Goal: Transaction & Acquisition: Subscribe to service/newsletter

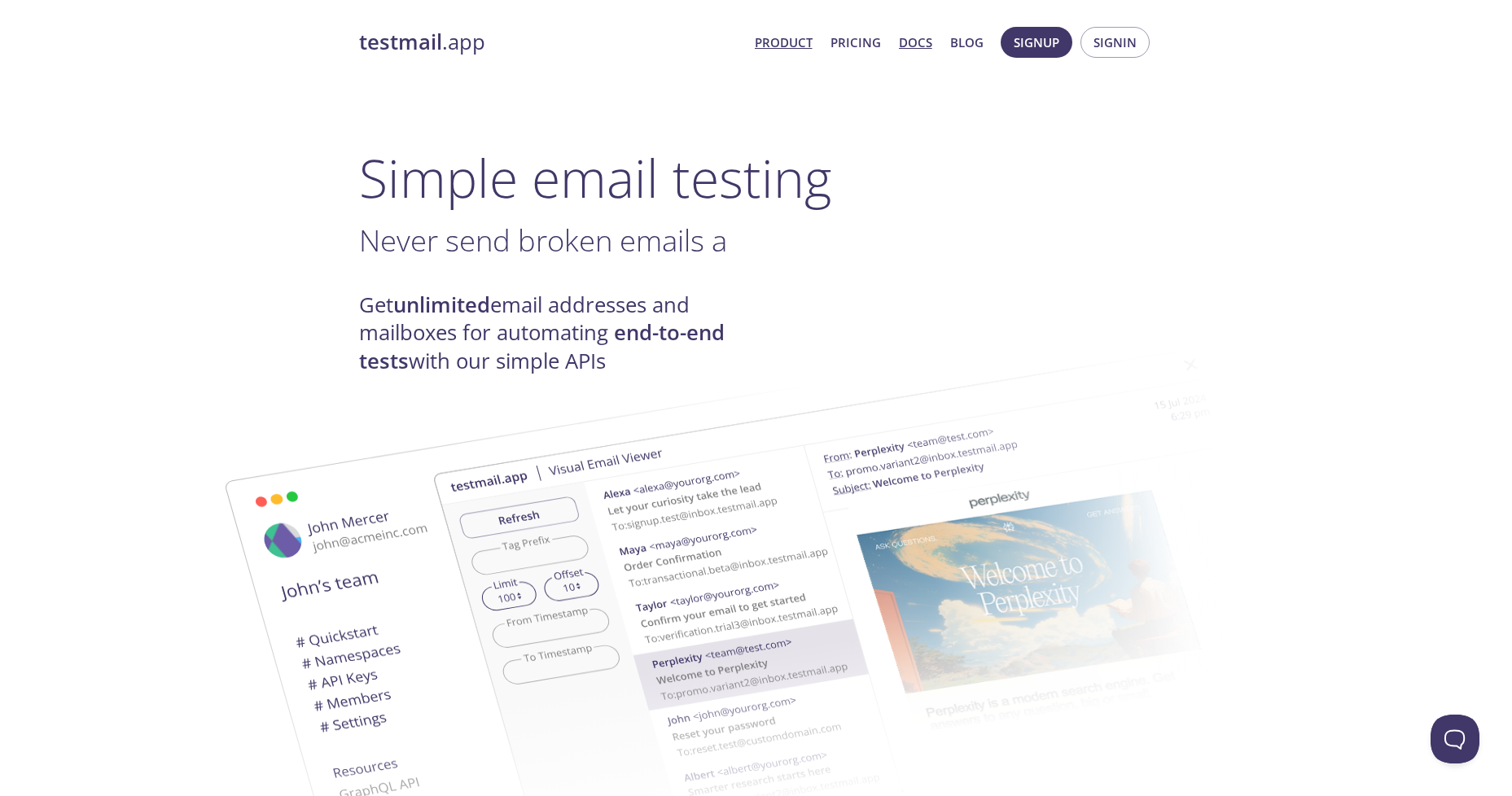
click at [914, 47] on link "Docs" at bounding box center [915, 42] width 34 height 21
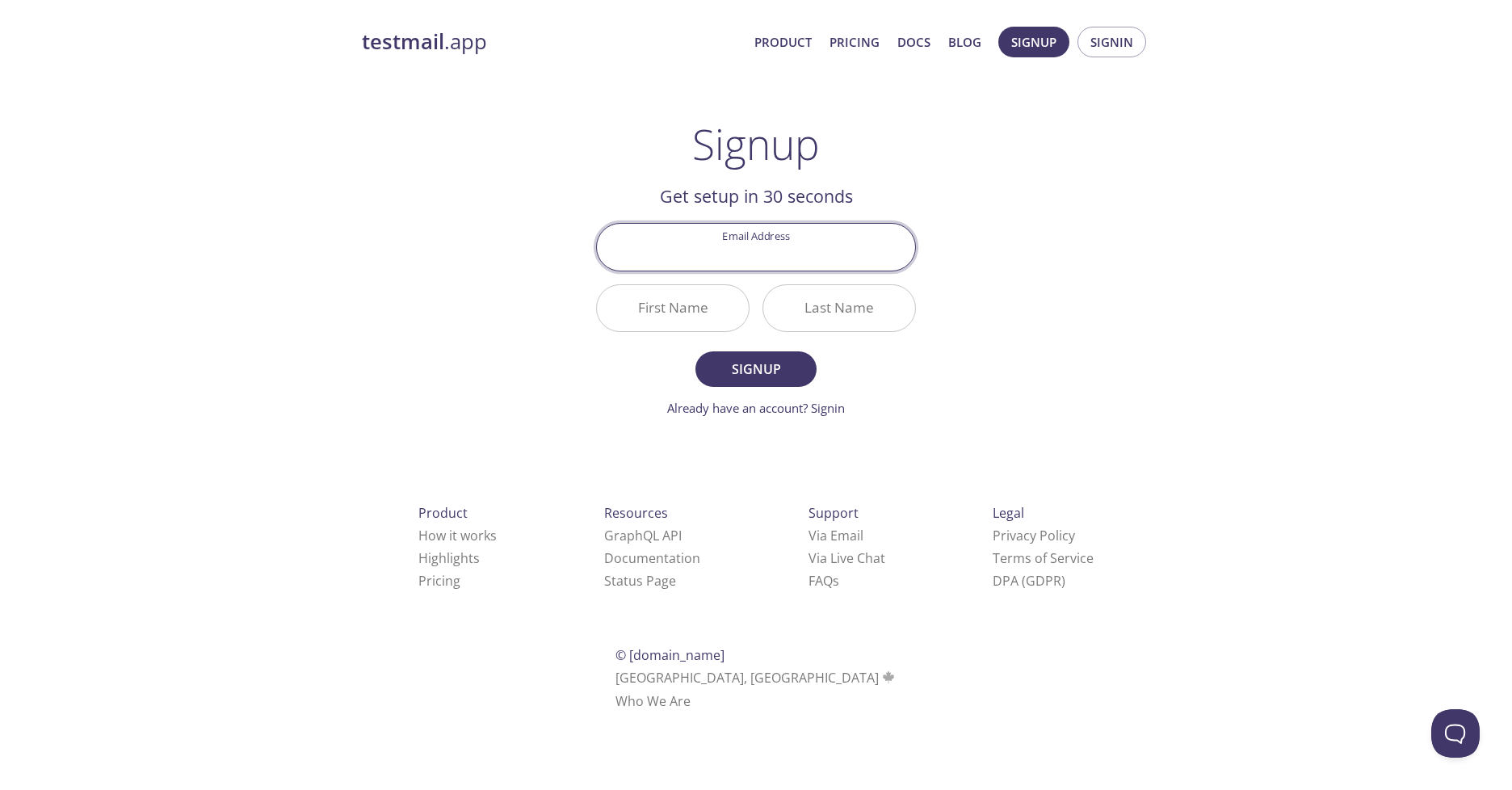
click at [785, 261] on input "Email Address" at bounding box center [756, 246] width 318 height 46
click at [1191, 286] on div "testmail .app Product Pricing Docs Blog Signup Signin Signup Get setup in 30 se…" at bounding box center [756, 386] width 1512 height 742
click at [827, 256] on input "Email Address" at bounding box center [756, 246] width 318 height 46
type input "ы"
type input "s"
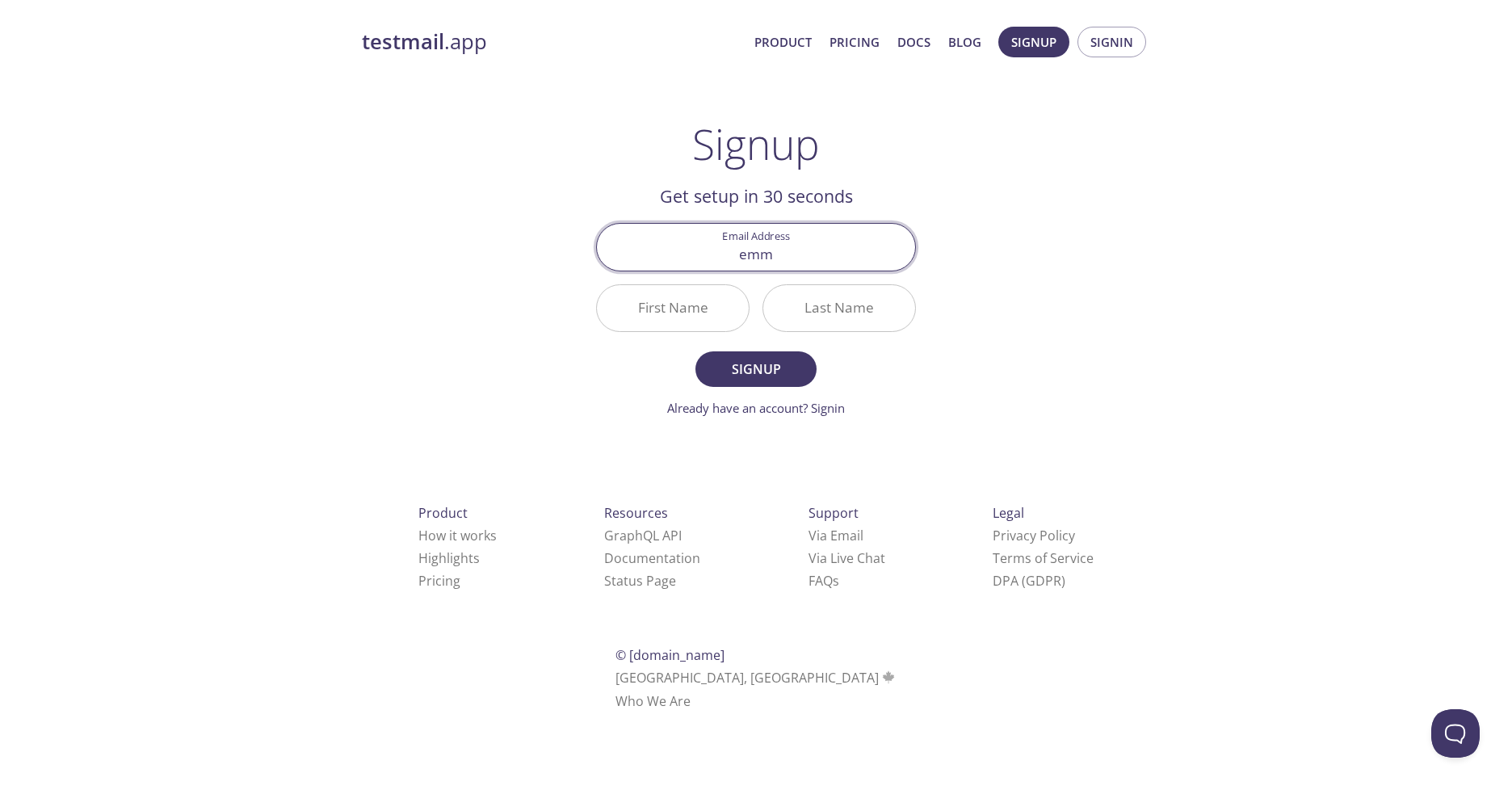
type input "[EMAIL_ADDRESS][DOMAIN_NAME]"
click at [707, 307] on input "First Name" at bounding box center [672, 308] width 151 height 46
type input "Eldar"
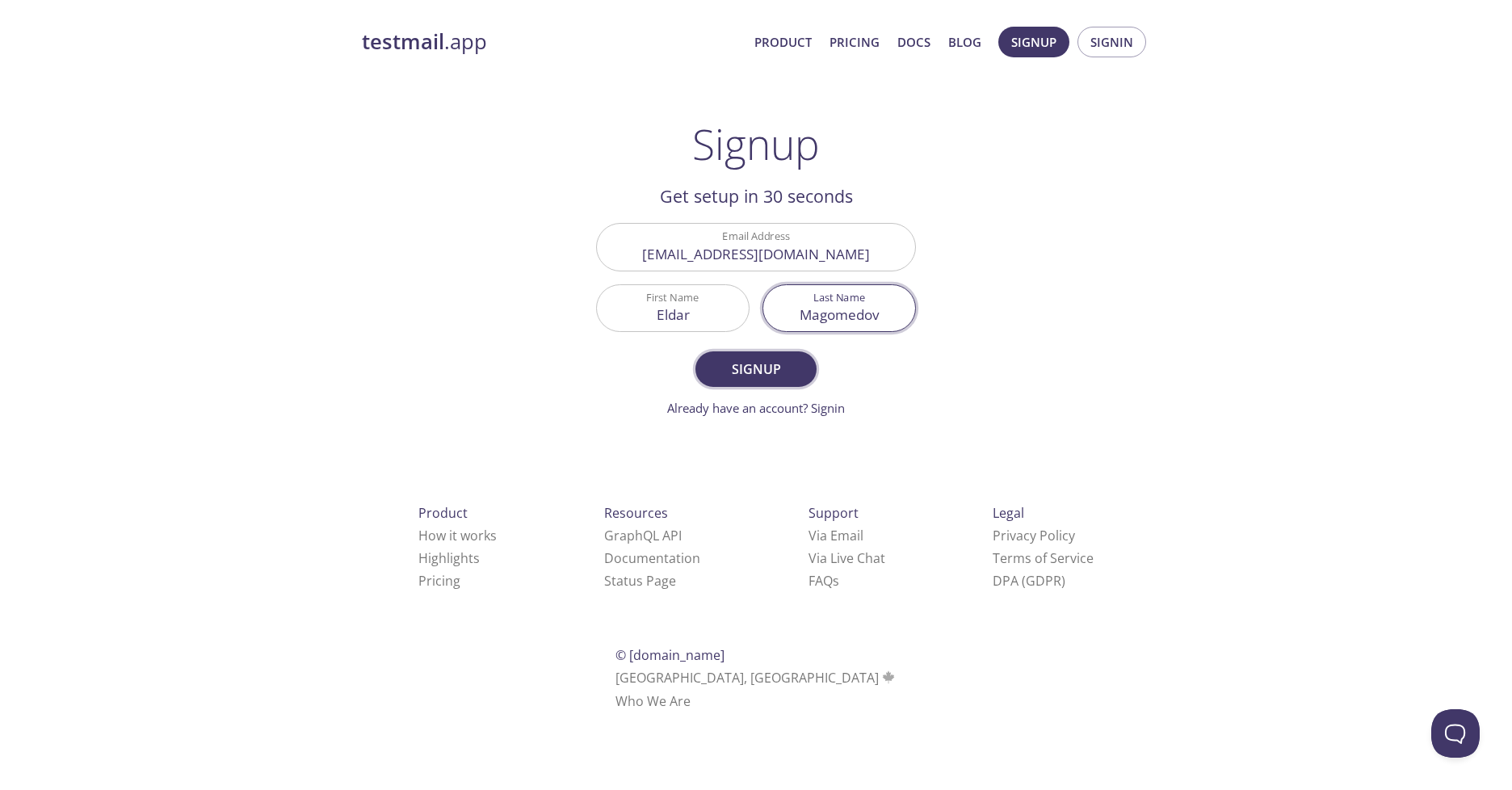
type input "Magomedov"
click at [746, 370] on span "Signup" at bounding box center [756, 370] width 86 height 23
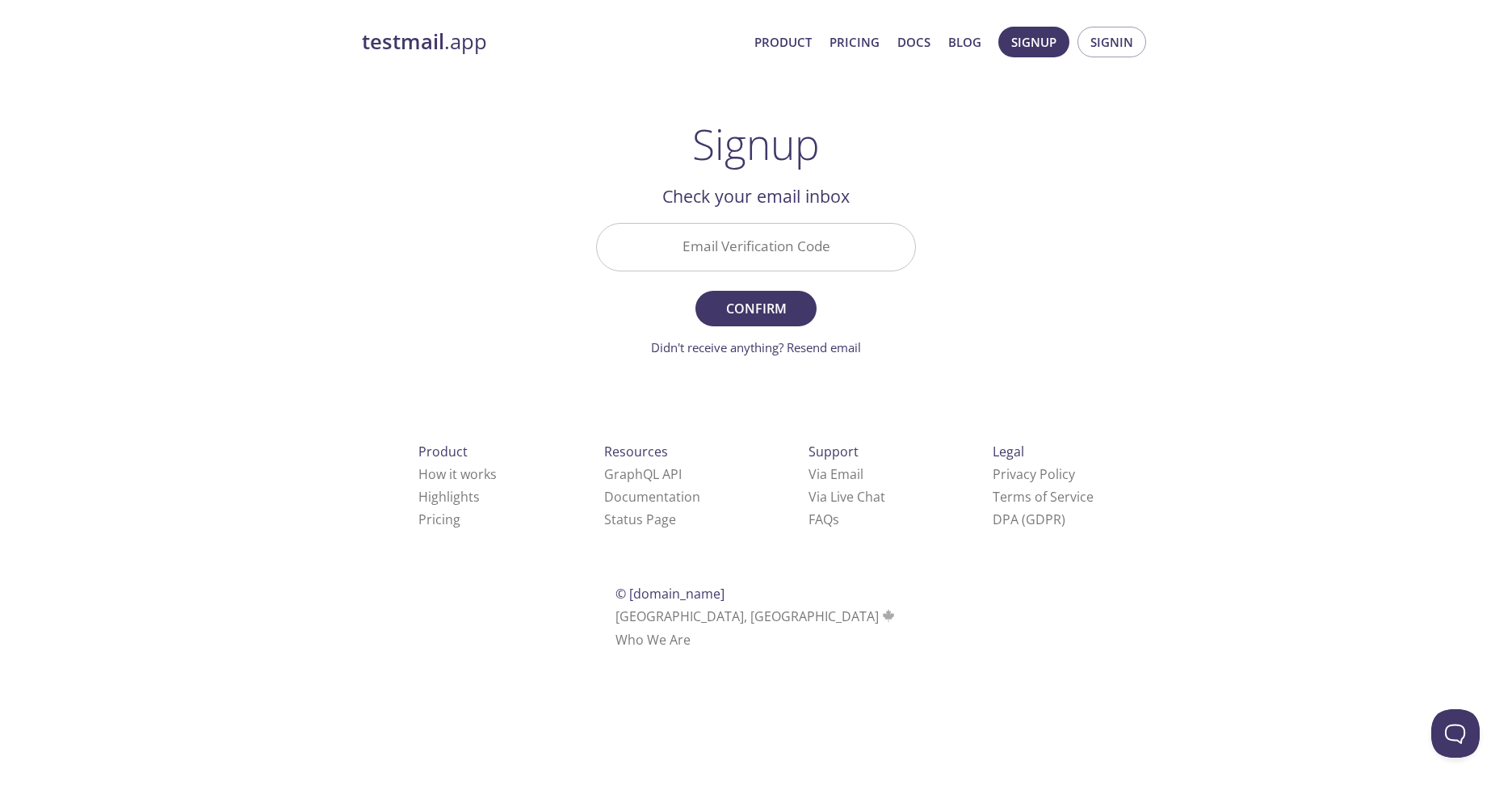
click at [844, 255] on input "Email Verification Code" at bounding box center [756, 246] width 318 height 46
type input "NX1HNZF"
click at [788, 303] on span "Confirm" at bounding box center [756, 308] width 86 height 23
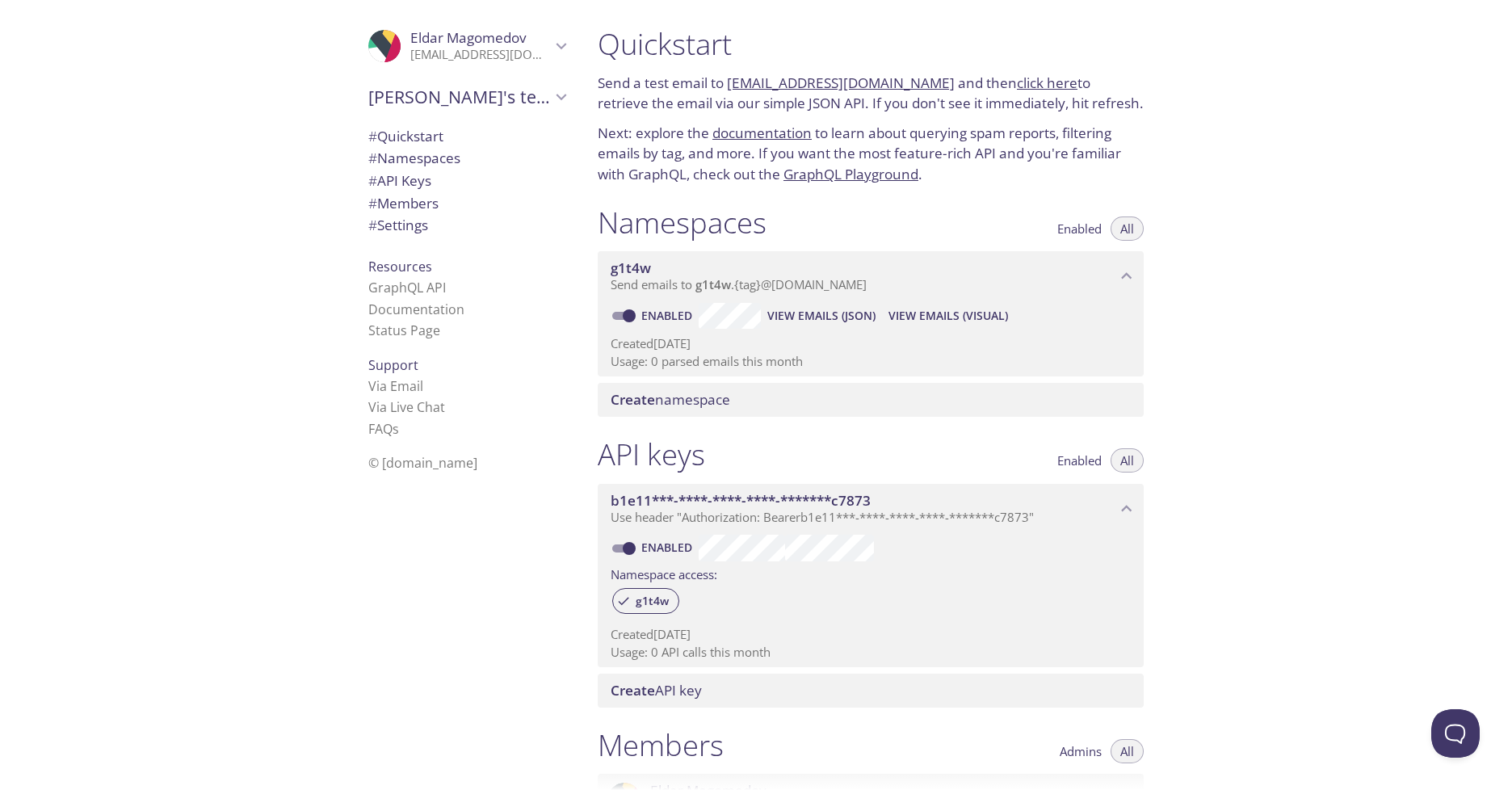
click at [1017, 86] on link "click here" at bounding box center [1046, 82] width 60 height 18
